Goal: Find specific page/section: Find specific page/section

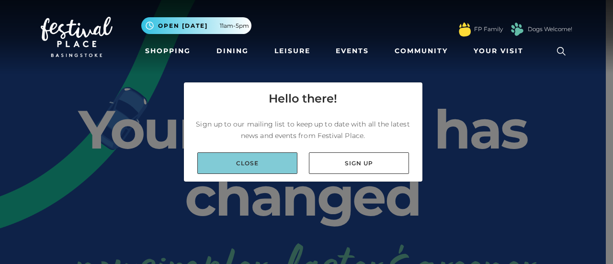
click at [222, 160] on link "Close" at bounding box center [247, 163] width 100 height 22
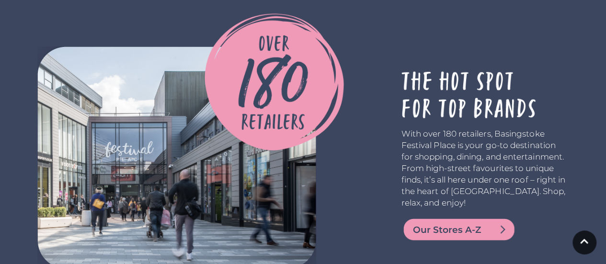
scroll to position [1724, 0]
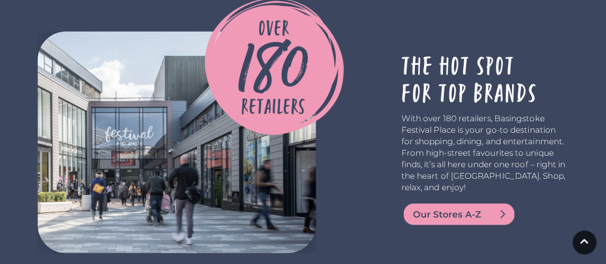
click at [445, 208] on span "Our Stores A-Z" at bounding box center [470, 214] width 115 height 13
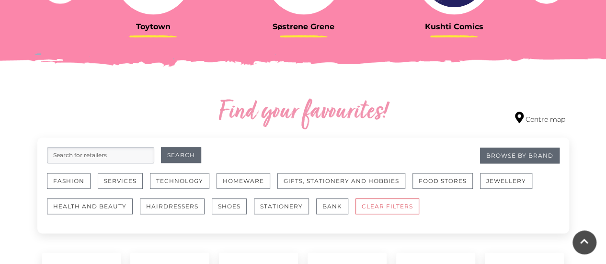
scroll to position [479, 0]
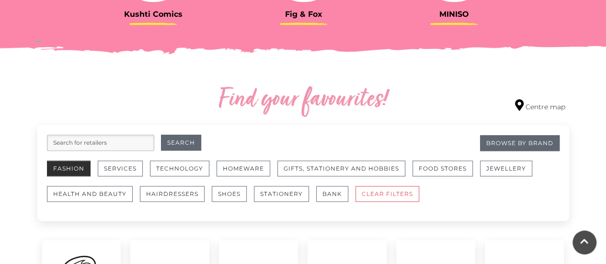
click at [59, 165] on button "Fashion" at bounding box center [69, 168] width 44 height 16
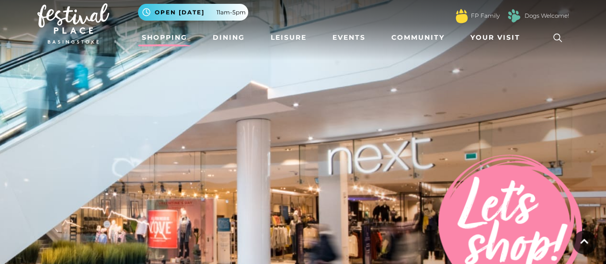
scroll to position [0, 0]
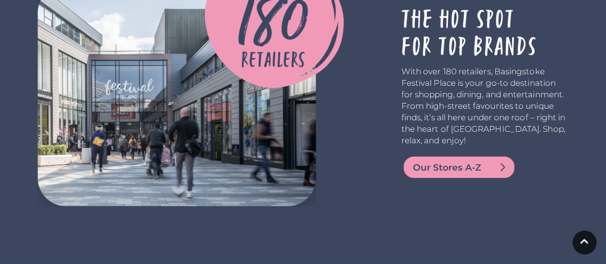
scroll to position [1772, 0]
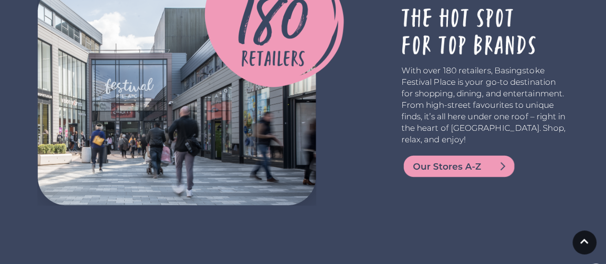
click at [436, 160] on span "Our Stores A-Z" at bounding box center [470, 166] width 115 height 13
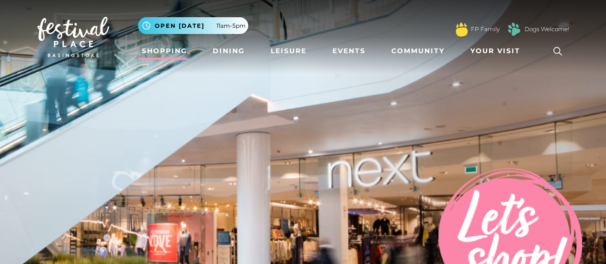
click at [151, 50] on link "Shopping" at bounding box center [164, 51] width 53 height 18
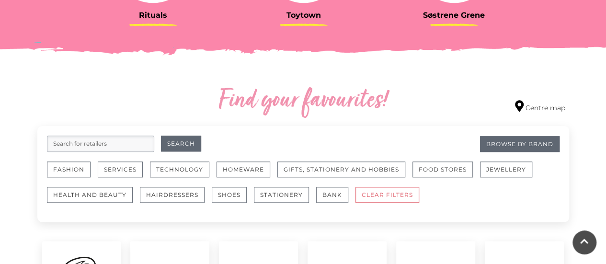
scroll to position [479, 0]
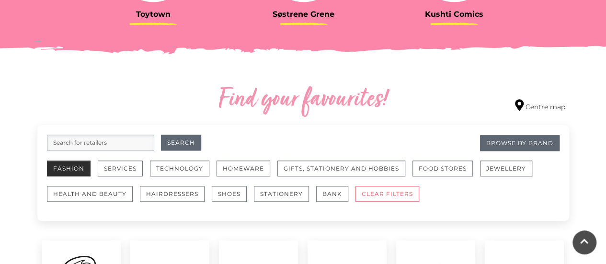
click at [80, 168] on button "Fashion" at bounding box center [69, 168] width 44 height 16
